Goal: Check status: Check status

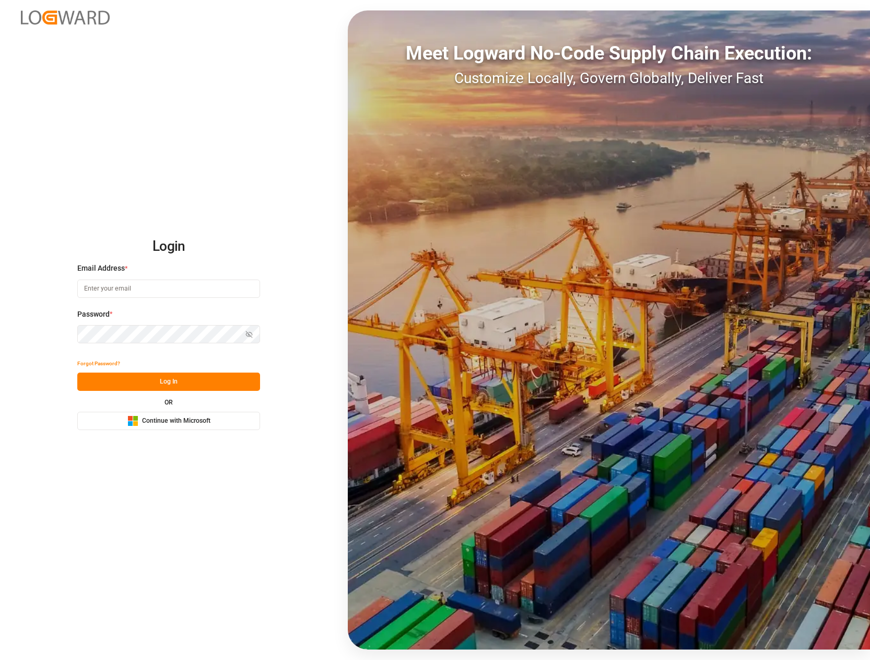
click at [149, 419] on span "Continue with Microsoft" at bounding box center [176, 420] width 68 height 9
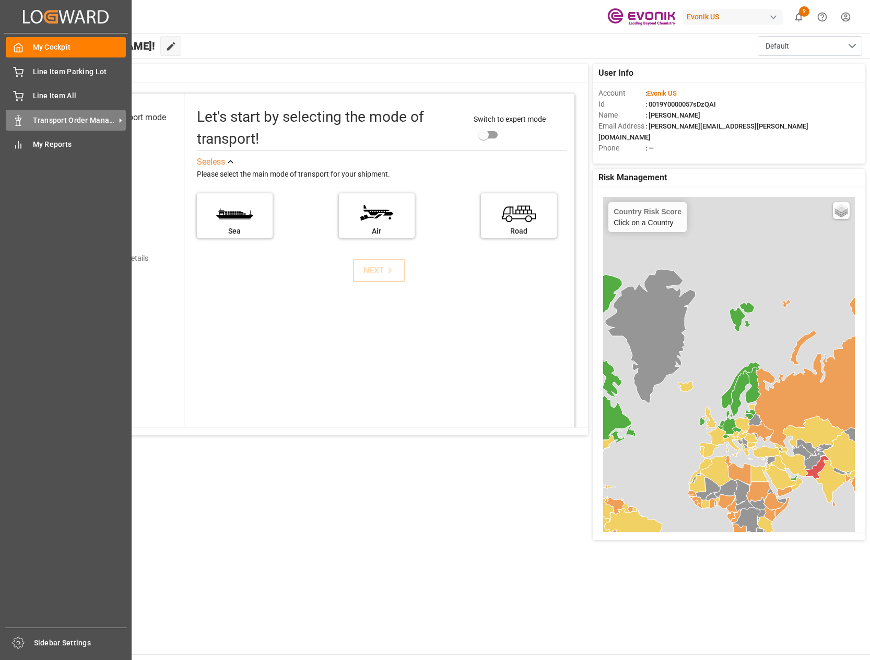
click at [69, 119] on span "Transport Order Management" at bounding box center [74, 120] width 83 height 11
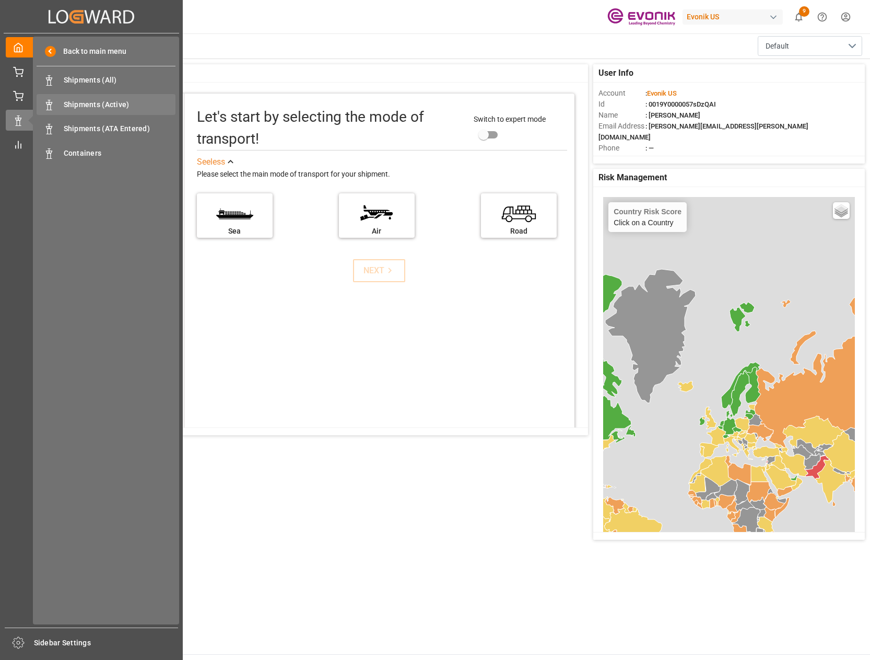
click at [94, 101] on span "Shipments (Active)" at bounding box center [120, 104] width 112 height 11
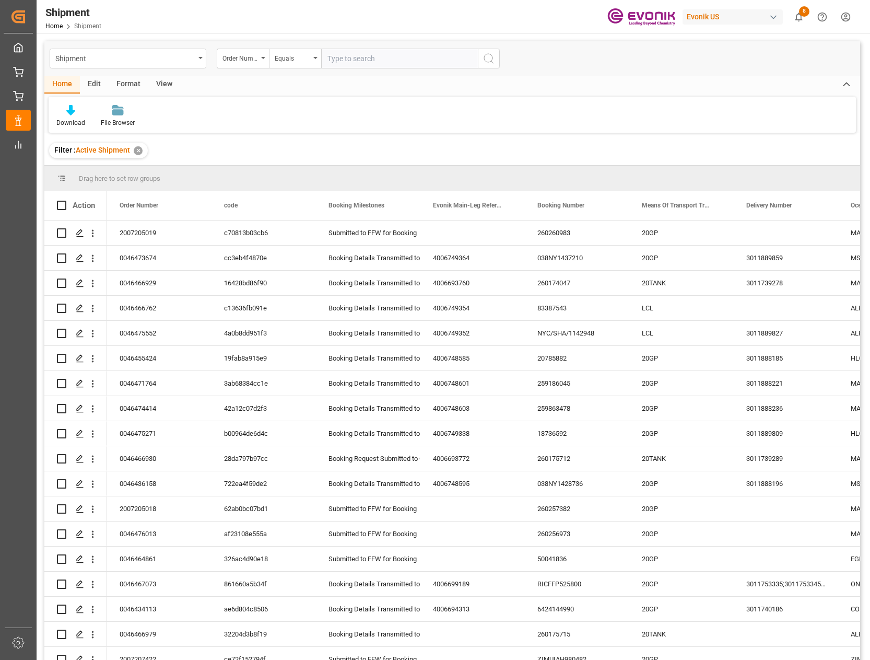
click at [367, 54] on input "text" at bounding box center [399, 59] width 157 height 20
type input "0046471020"
click at [495, 58] on button "search button" at bounding box center [489, 59] width 22 height 20
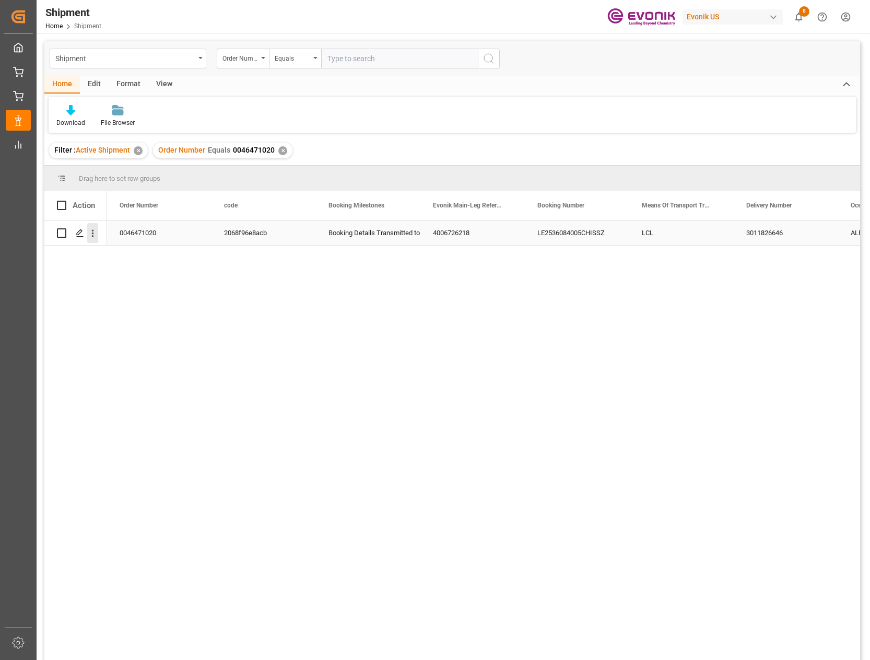
click at [89, 231] on icon "open menu" at bounding box center [92, 233] width 11 height 11
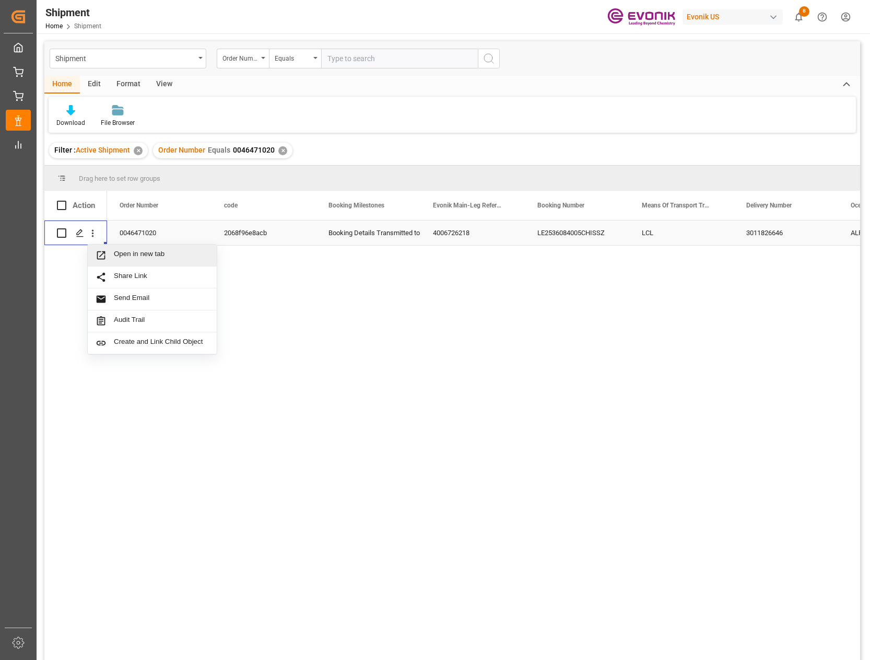
click at [63, 233] on input "Press Space to toggle row selection (unchecked)" at bounding box center [61, 232] width 9 height 9
checkbox input "true"
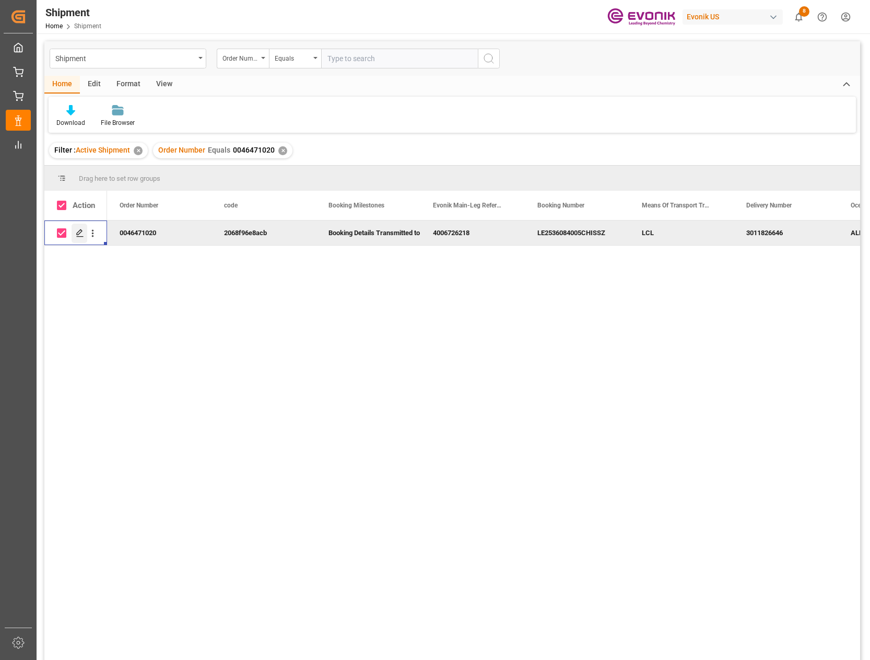
click at [81, 233] on icon "Press SPACE to deselect this row." at bounding box center [80, 233] width 8 height 8
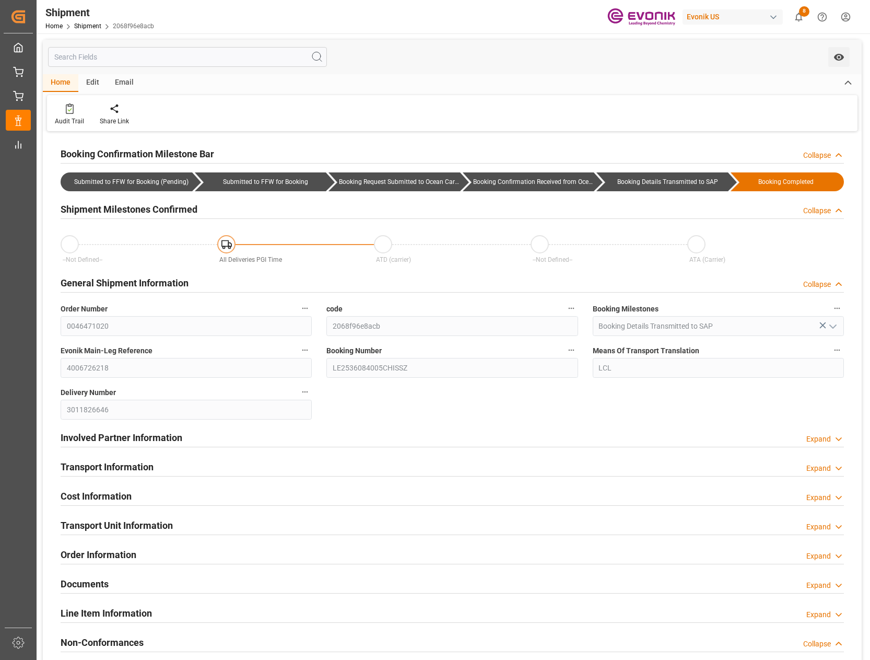
type input "[DATE] 15:47"
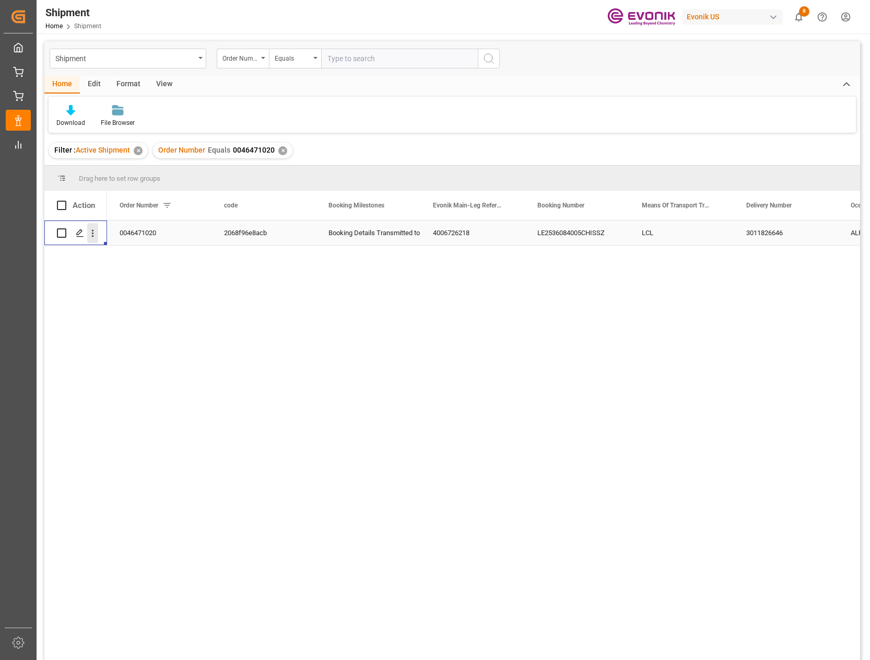
click at [93, 231] on icon "open menu" at bounding box center [92, 233] width 11 height 11
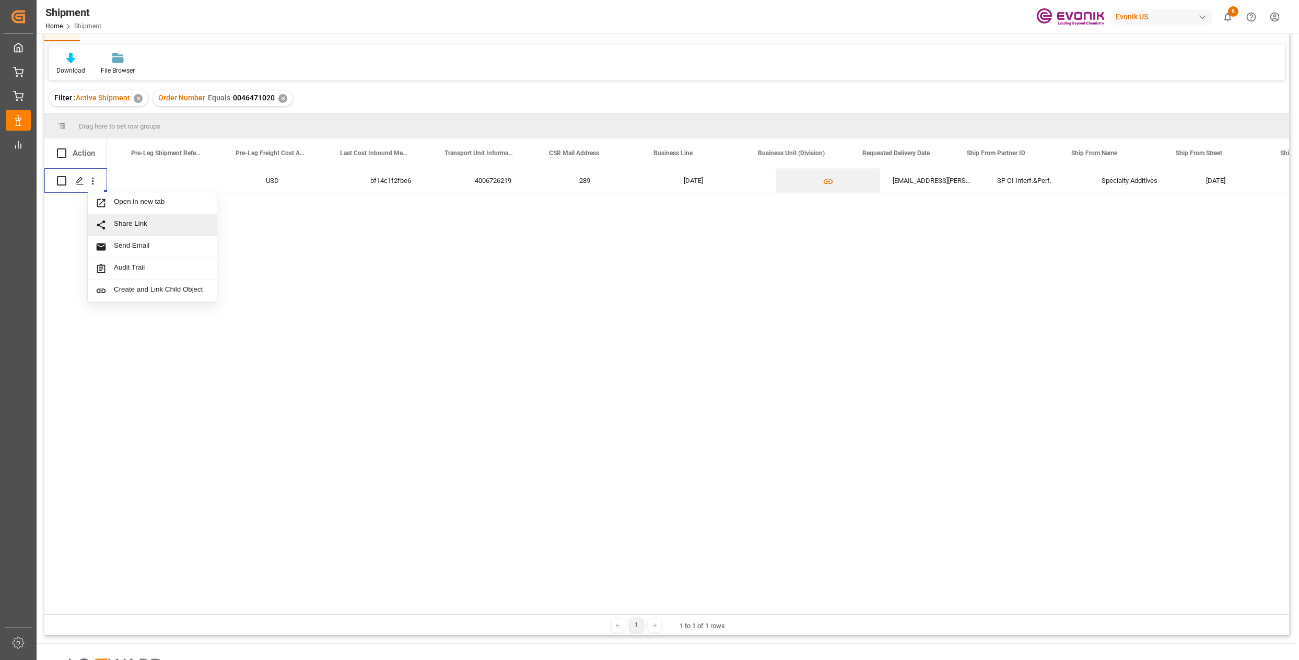
scroll to position [0, 5869]
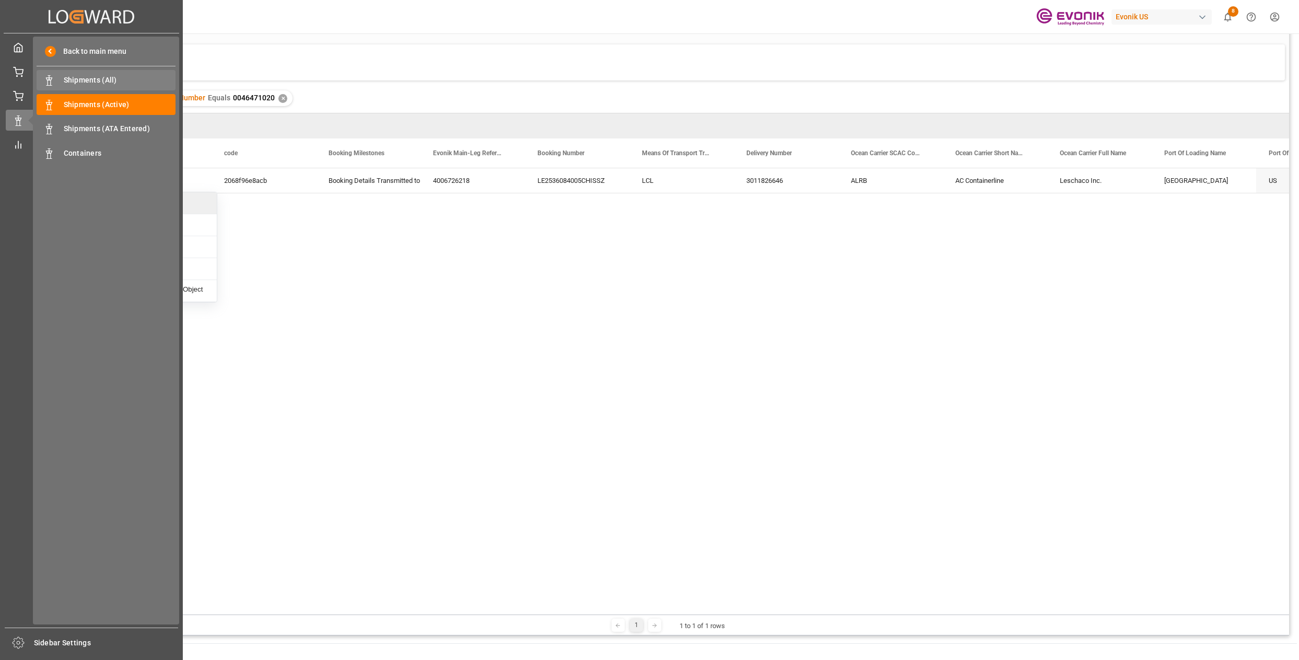
click at [97, 78] on span "Shipments (All)" at bounding box center [120, 80] width 112 height 11
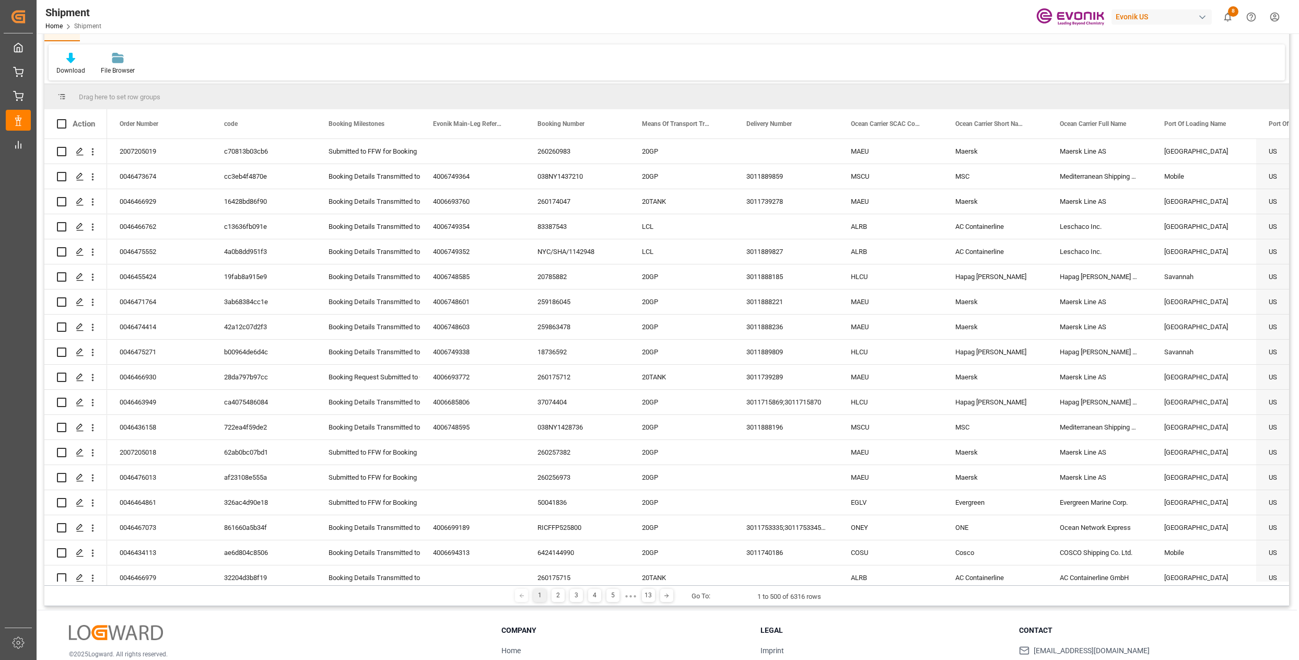
click at [309, 95] on div "Drag here to set row groups" at bounding box center [666, 96] width 1244 height 25
click at [119, 96] on span "Drag here to set row groups" at bounding box center [119, 97] width 81 height 8
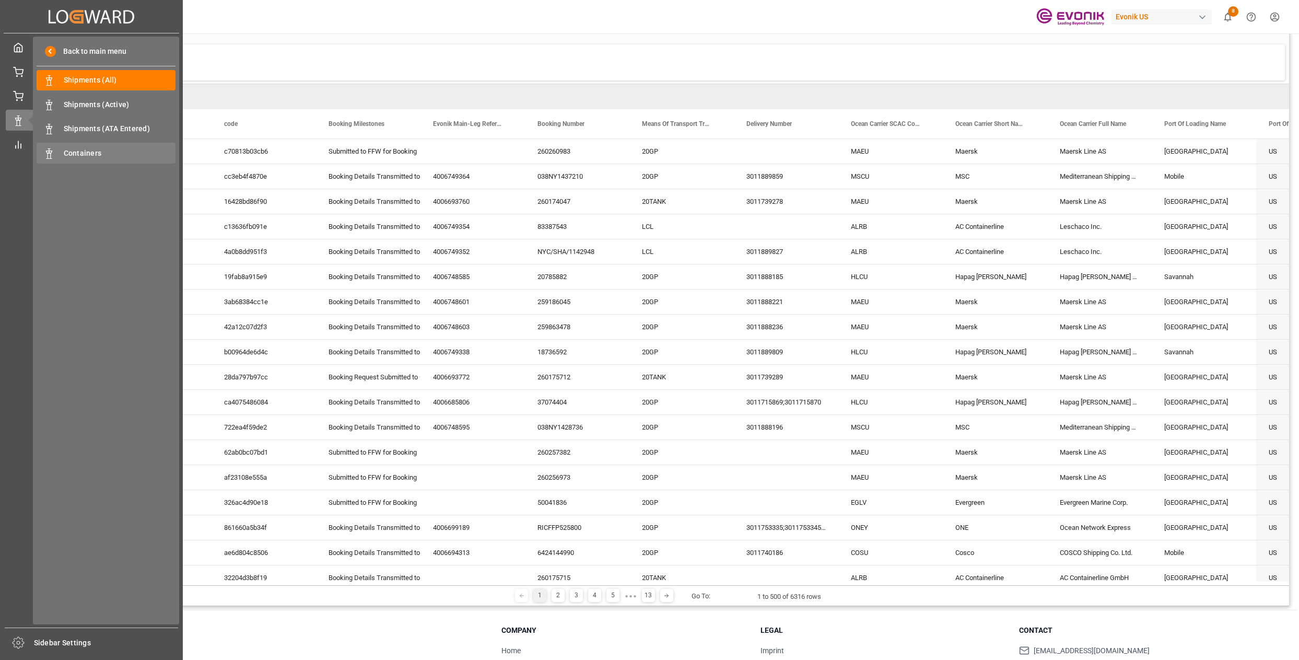
click at [89, 151] on span "Containers" at bounding box center [120, 153] width 112 height 11
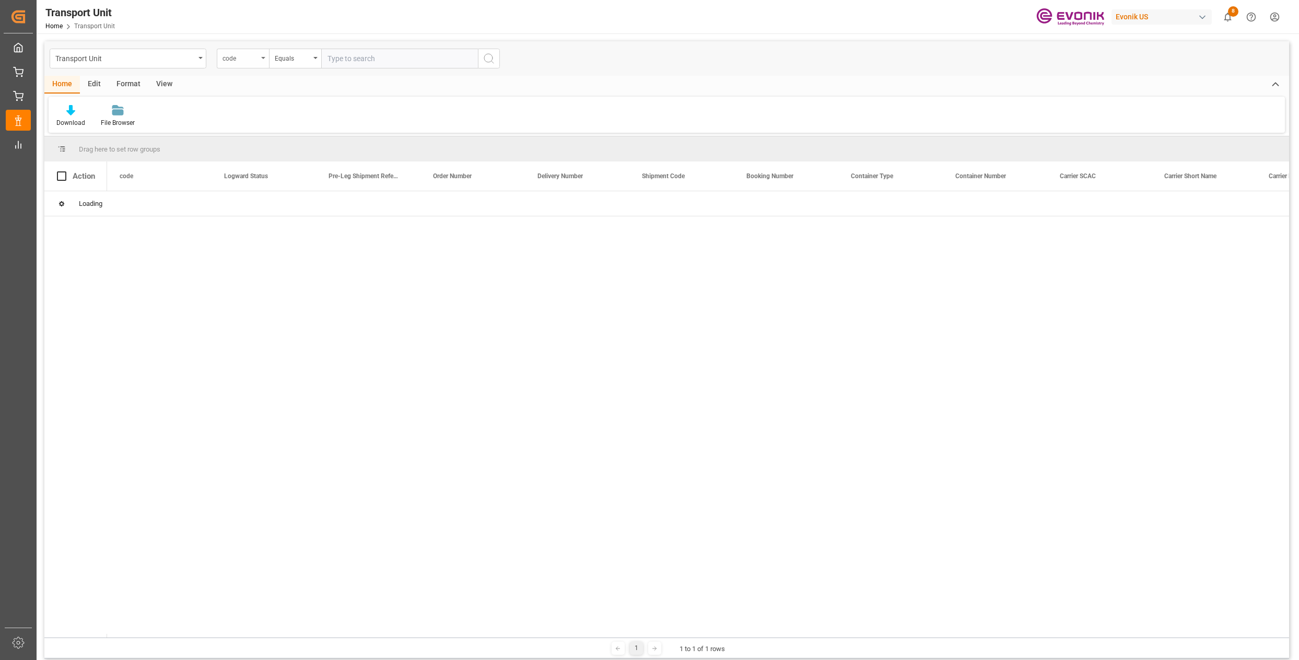
click at [262, 63] on div "code" at bounding box center [243, 59] width 52 height 20
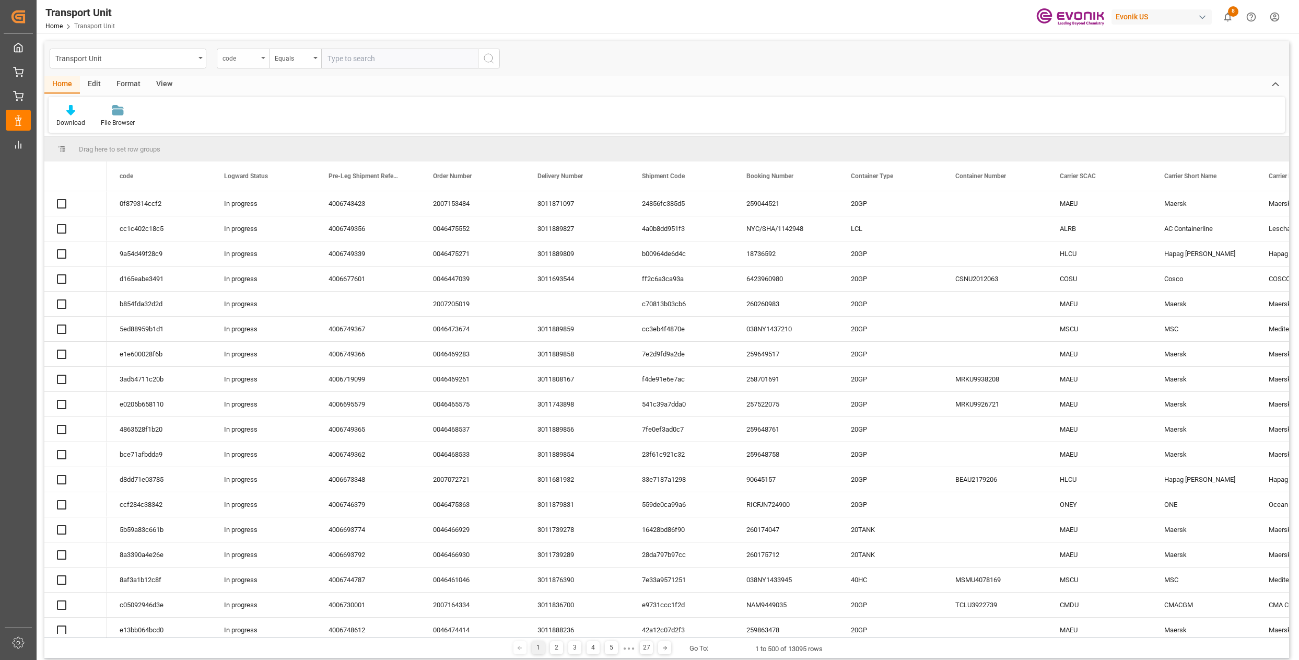
click at [265, 60] on div "code" at bounding box center [243, 59] width 52 height 20
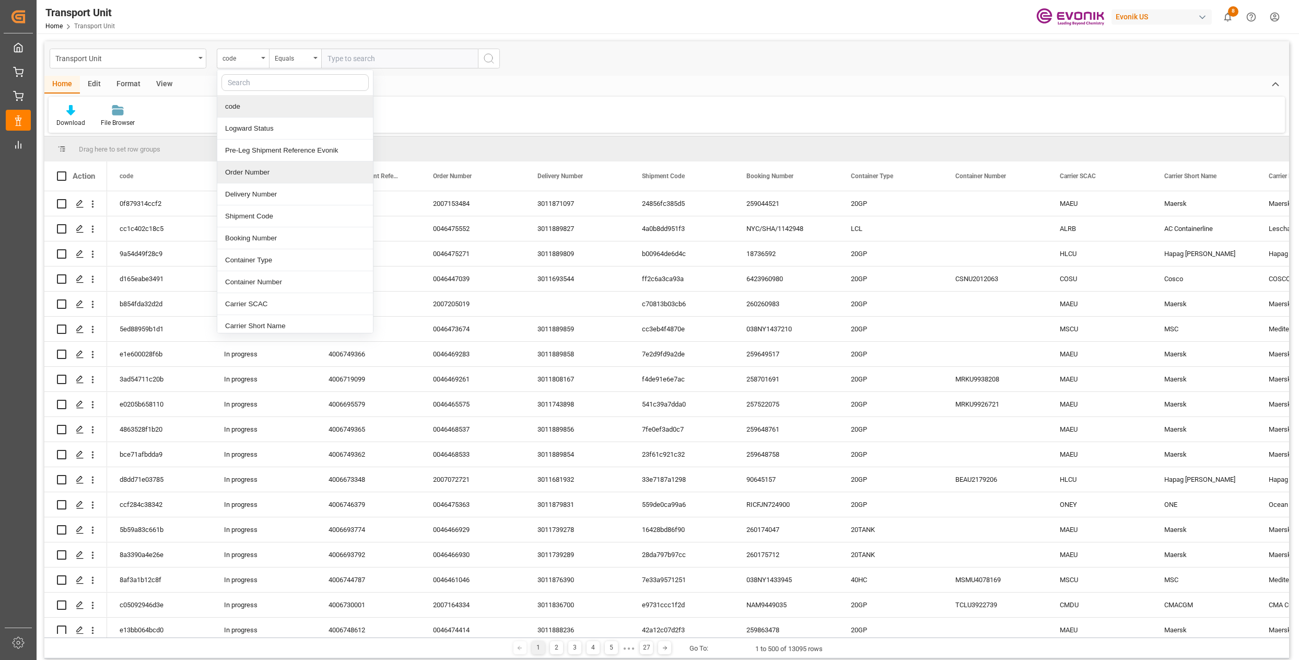
click at [264, 170] on div "Order Number" at bounding box center [295, 172] width 156 height 22
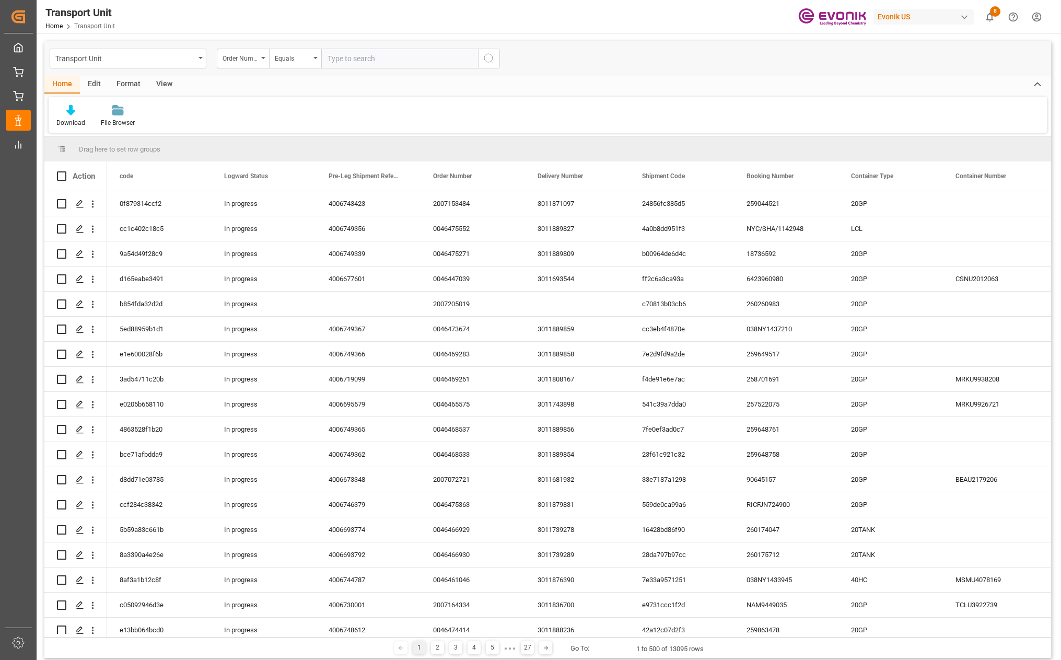
click at [371, 57] on input "text" at bounding box center [399, 59] width 157 height 20
type input "0046471020"
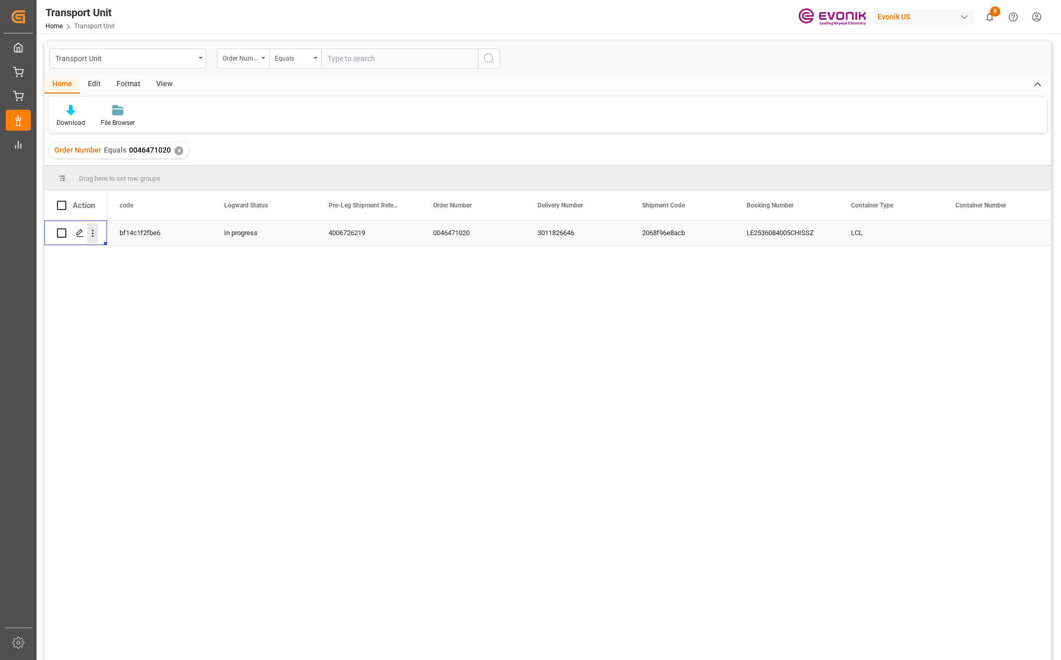
click at [92, 234] on icon "open menu" at bounding box center [92, 233] width 11 height 11
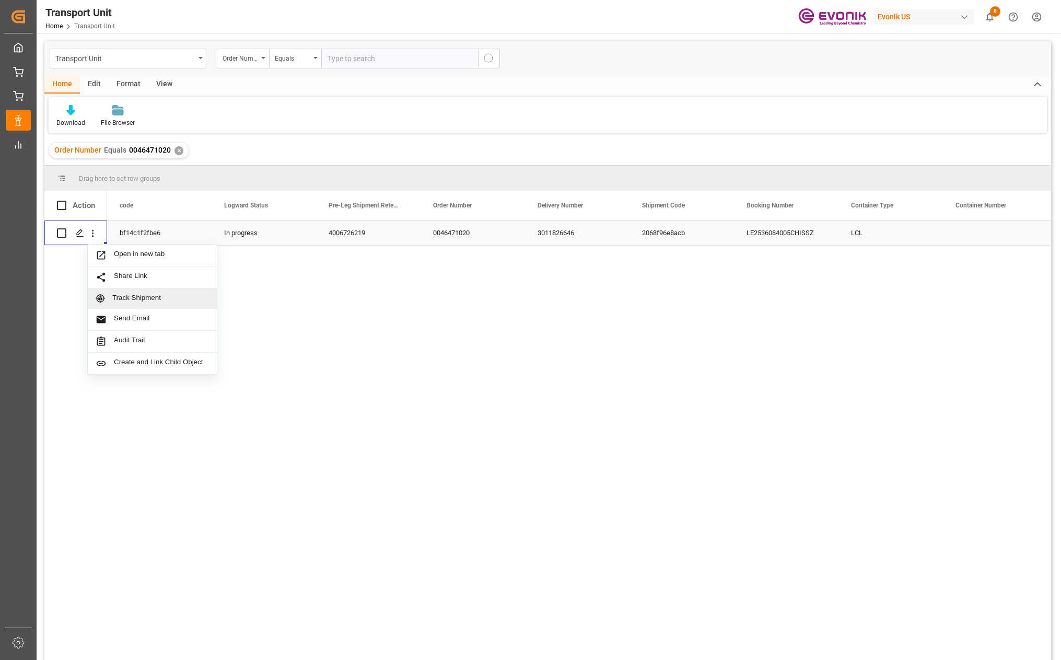
click at [137, 296] on span "Track Shipment" at bounding box center [160, 297] width 97 height 9
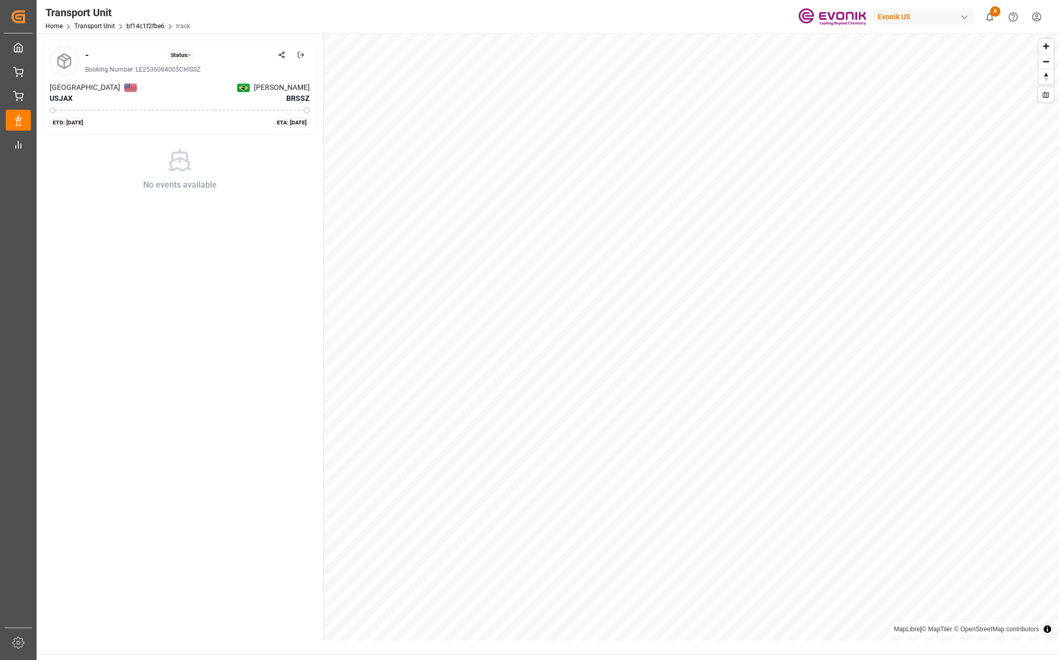
click at [175, 70] on div "Booking Number: LE2536084005CHISSZ" at bounding box center [197, 69] width 225 height 9
click at [143, 26] on link "bf14c1f2fbe6" at bounding box center [145, 25] width 38 height 7
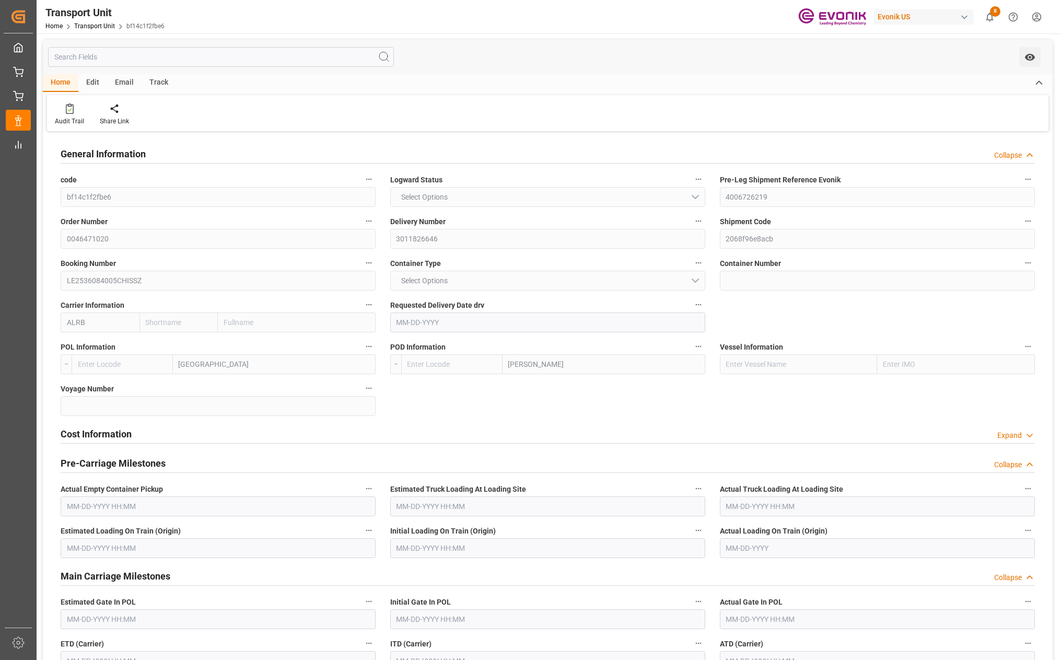
type input "AC Containerline"
type input "AC Containerline GmbH"
type input "USJAX"
type input "BRSSZ"
type input "1274.464"
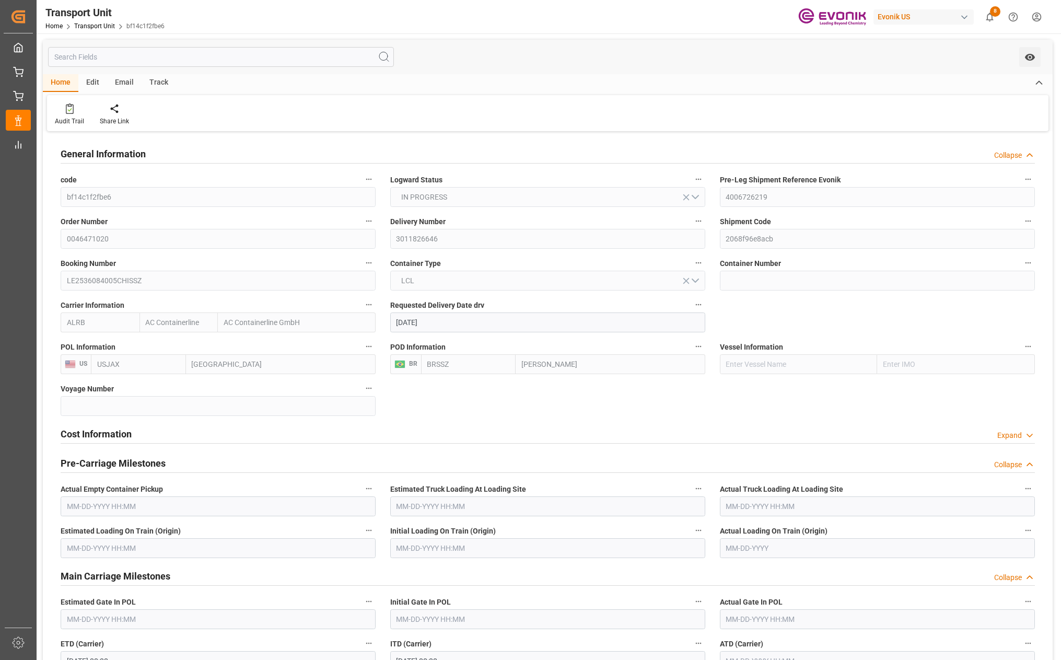
type input "[DATE]"
type input "[DATE] 00:00"
type input "10-01-2025 00:00"
type input "[DATE] 00:00"
type input "10-15-2025 00:00"
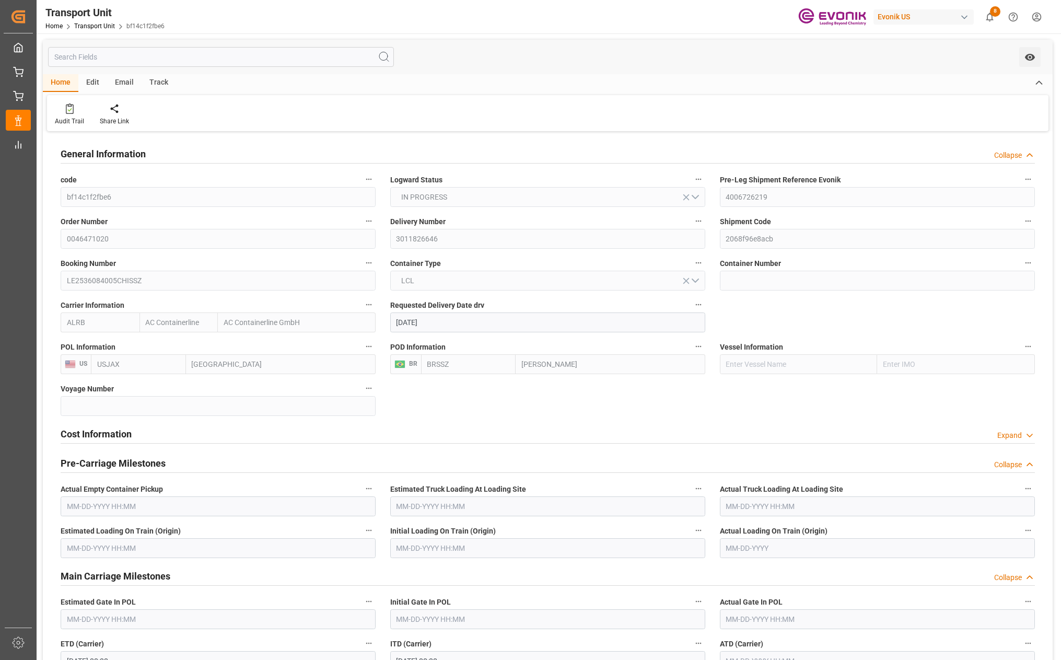
click at [160, 85] on div "Track" at bounding box center [159, 83] width 34 height 18
click at [61, 115] on div "Tracking" at bounding box center [67, 114] width 40 height 23
